Goal: Obtain resource: Download file/media

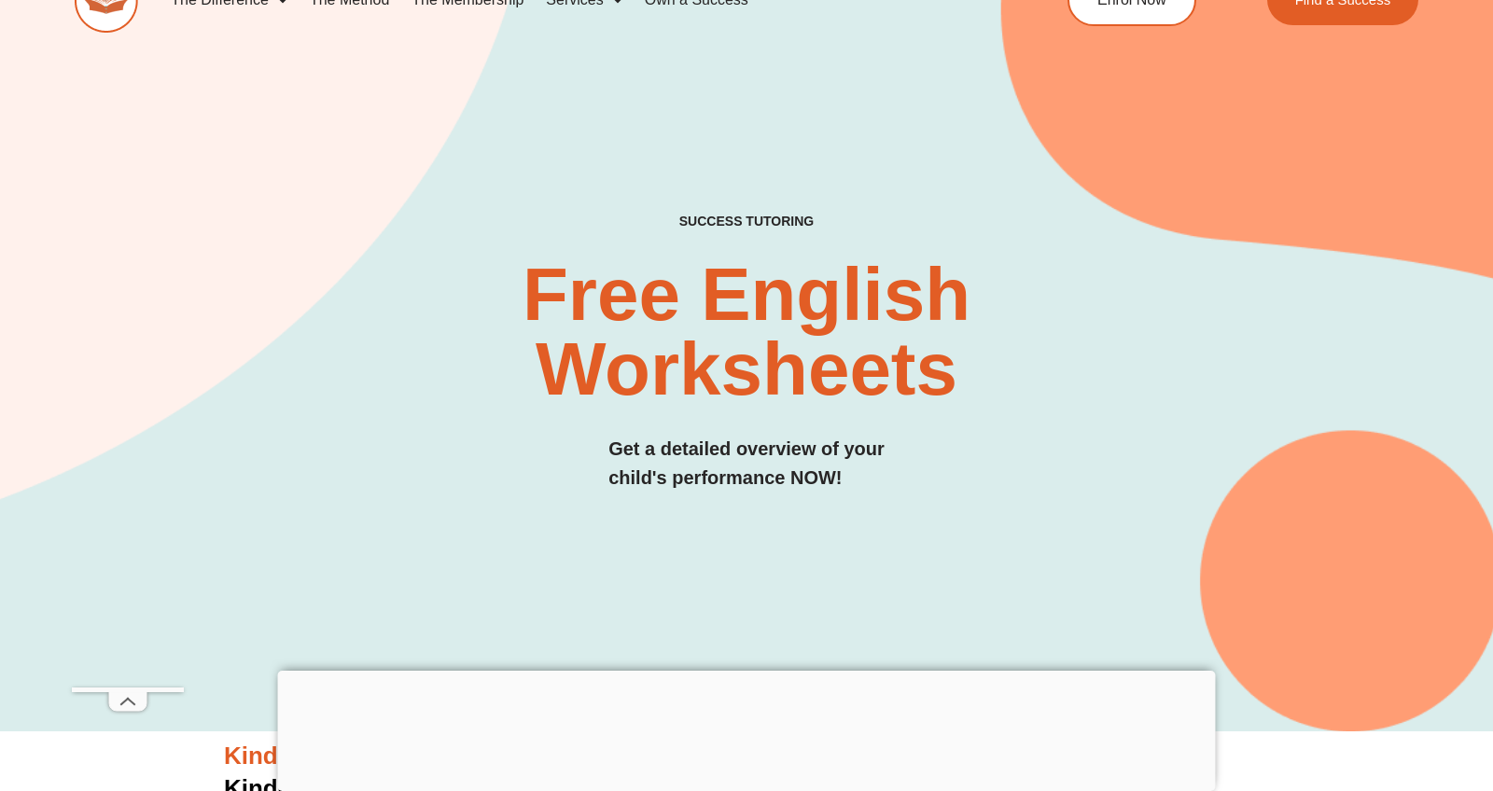
scroll to position [60, 0]
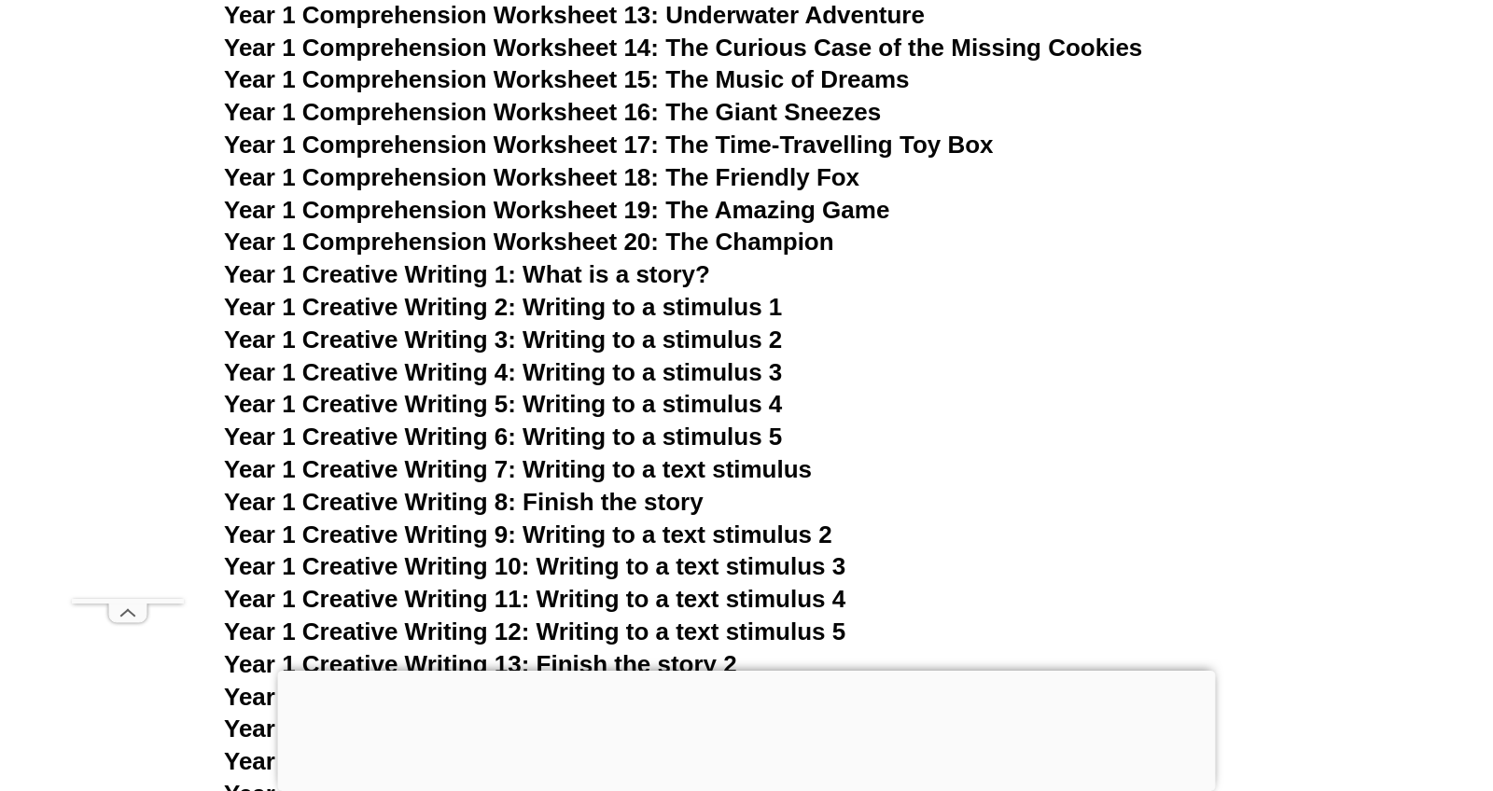
scroll to position [2853, 0]
click at [487, 292] on span "Year 1 Creative Writing 2: Writing to a stimulus 1" at bounding box center [503, 306] width 558 height 28
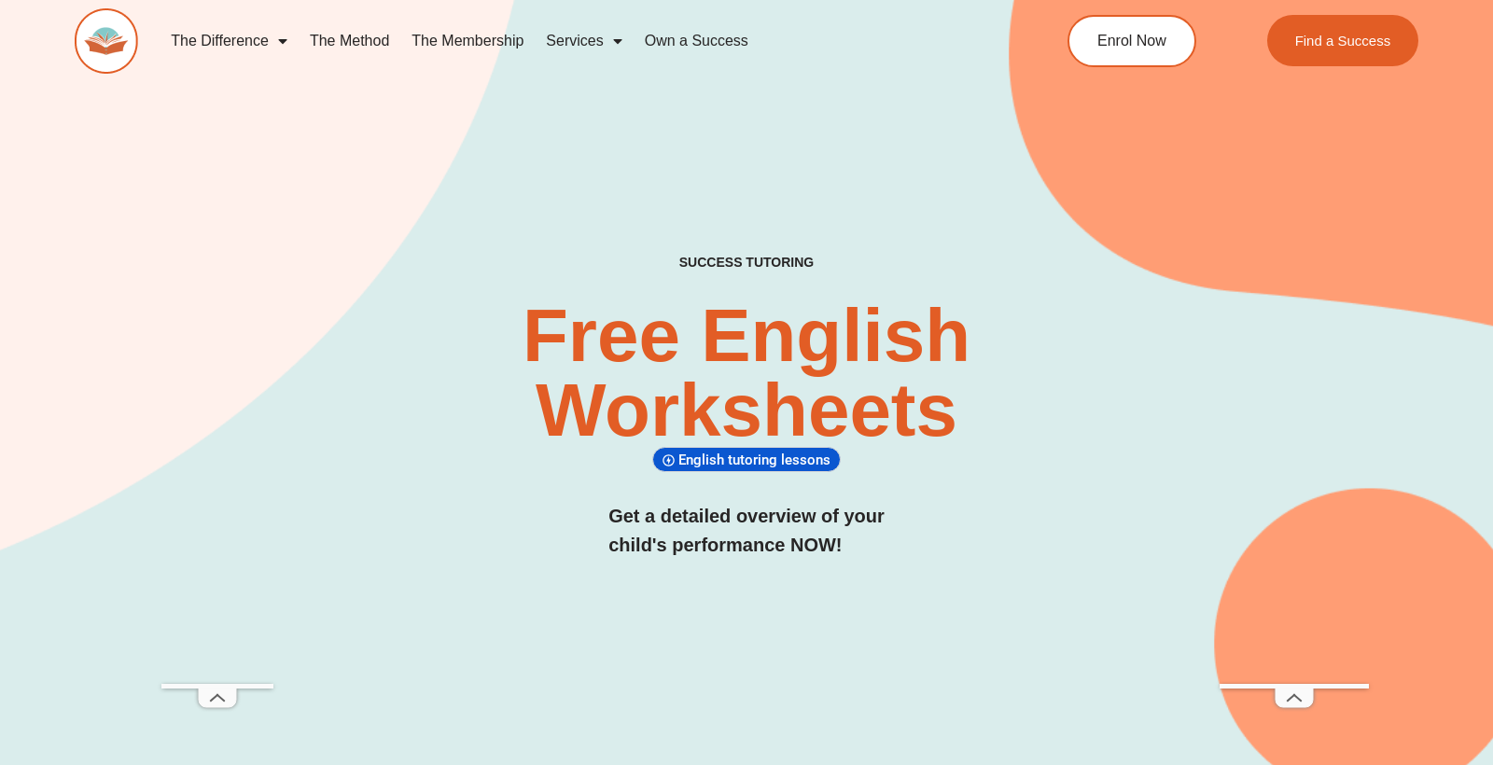
click at [717, 458] on span "English tutoring lessons" at bounding box center [757, 460] width 158 height 17
